Goal: Transaction & Acquisition: Purchase product/service

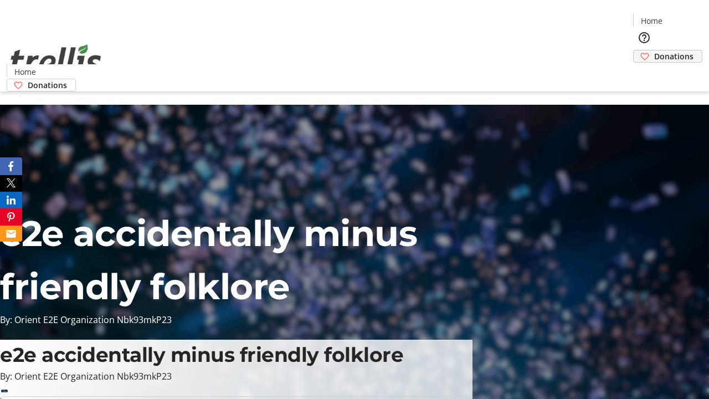
click at [654, 50] on span "Donations" at bounding box center [673, 56] width 39 height 12
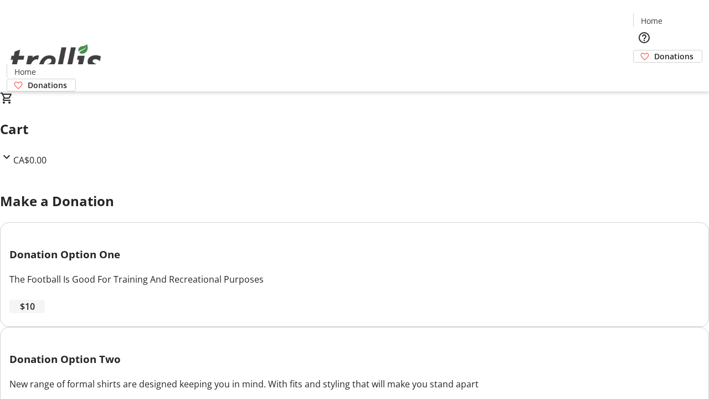
click at [35, 313] on span "$10" at bounding box center [27, 305] width 15 height 13
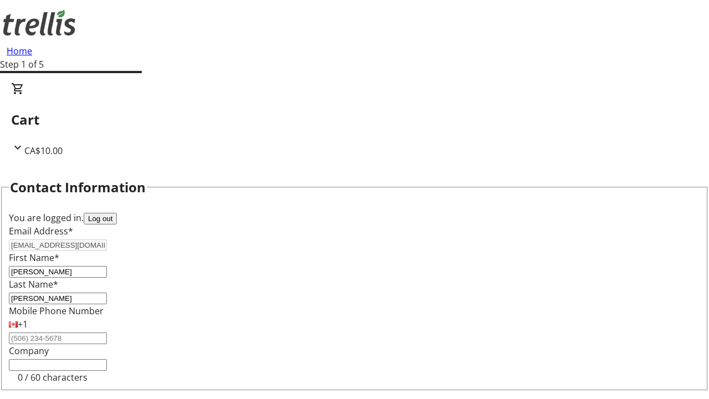
select select "CA"
select select "BC"
type input "Kelowna"
type input "V1Y 0C2"
